Goal: Task Accomplishment & Management: Manage account settings

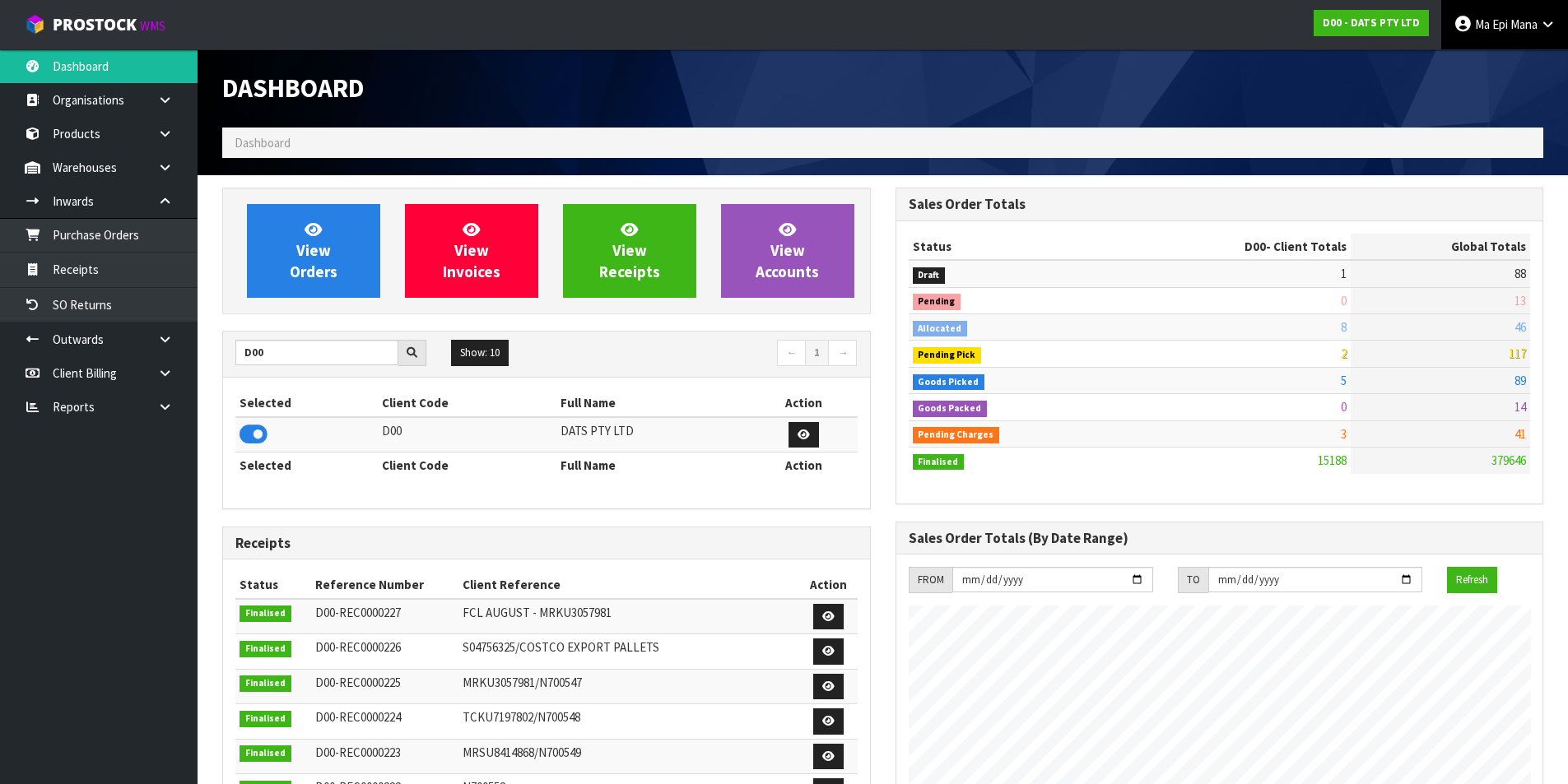
scroll to position [1247, 672]
click at [1532, 25] on span "Mana" at bounding box center [1523, 24] width 27 height 16
click at [1496, 66] on link "Logout" at bounding box center [1501, 65] width 130 height 22
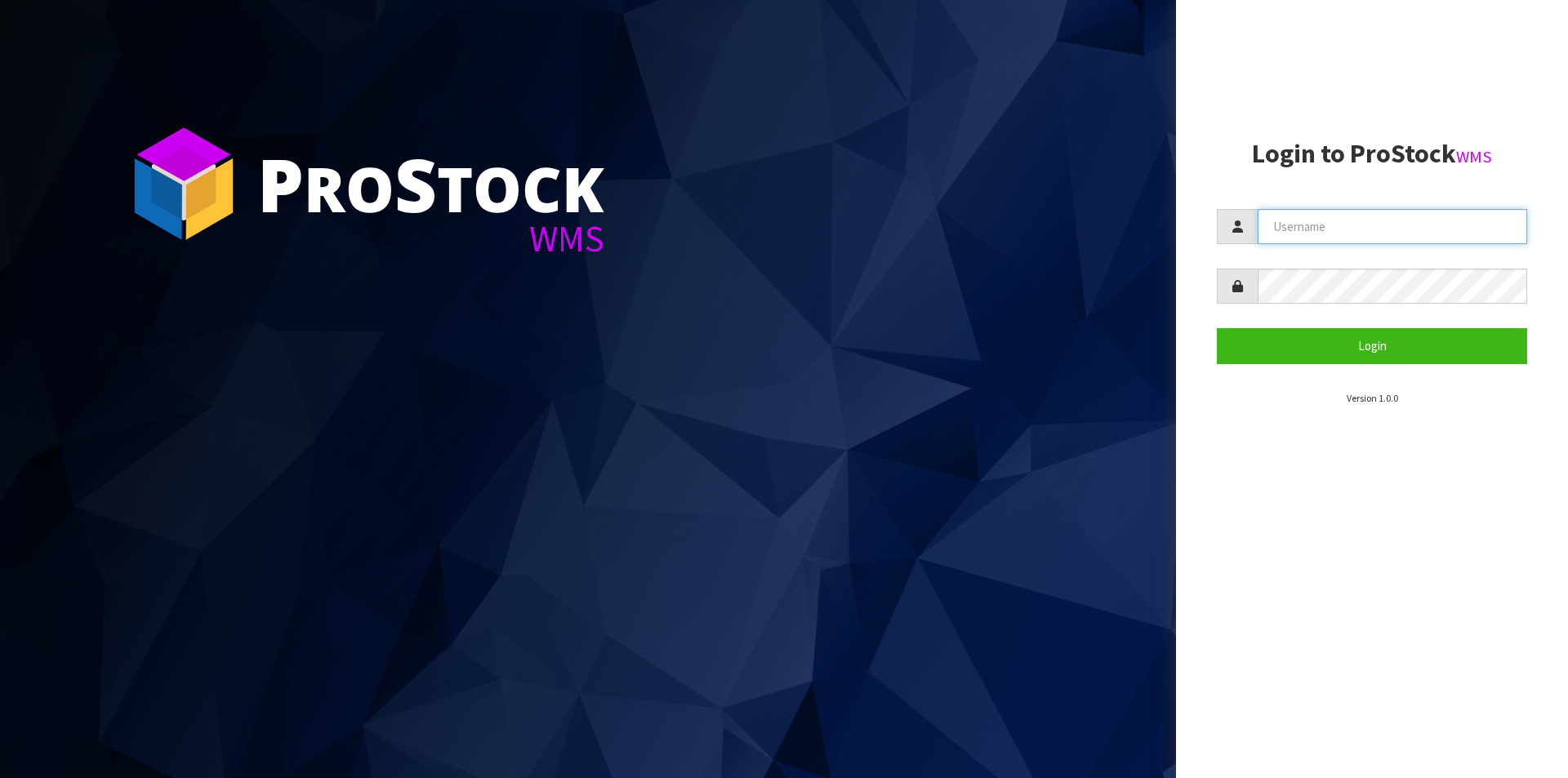
click at [1328, 235] on input "text" at bounding box center [1392, 227] width 269 height 35
click at [1217, 328] on button "Login" at bounding box center [1372, 346] width 310 height 35
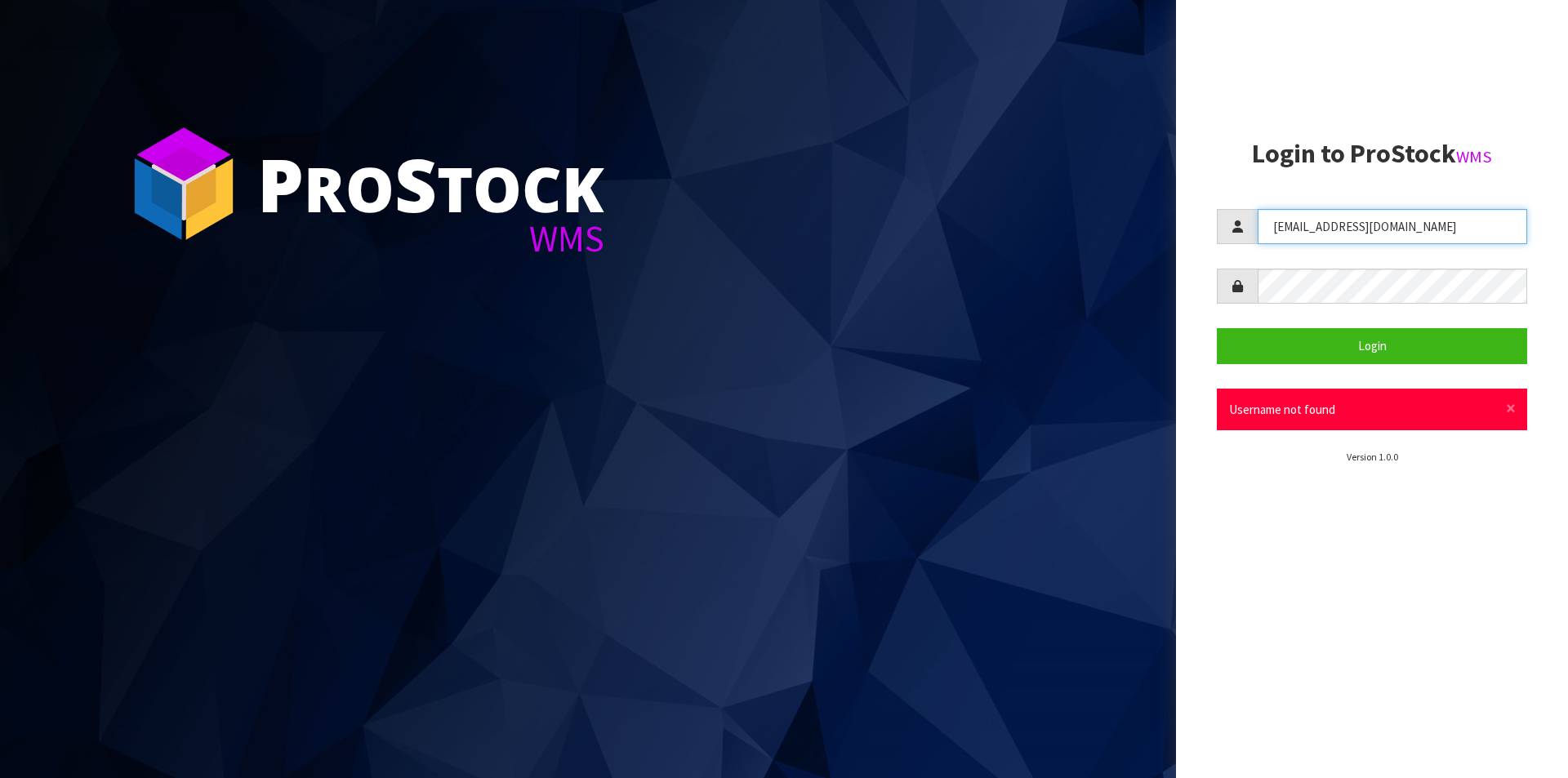
click at [1341, 228] on input "[EMAIL_ADDRESS][DOMAIN_NAME]" at bounding box center [1392, 227] width 269 height 35
type input "[EMAIL_ADDRESS][DOMAIN_NAME]"
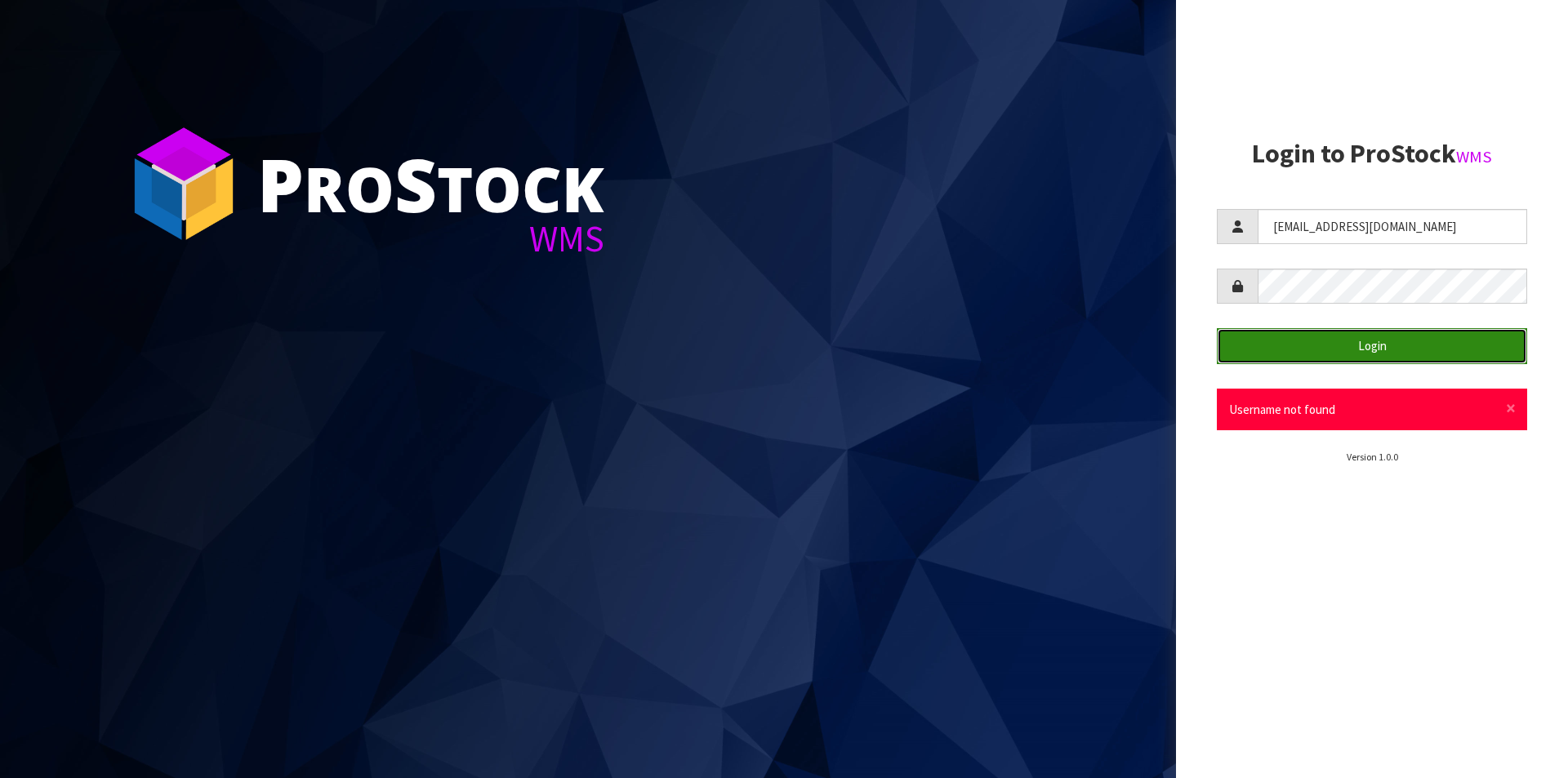
click at [1310, 340] on button "Login" at bounding box center [1372, 346] width 310 height 35
